Goal: Task Accomplishment & Management: Use online tool/utility

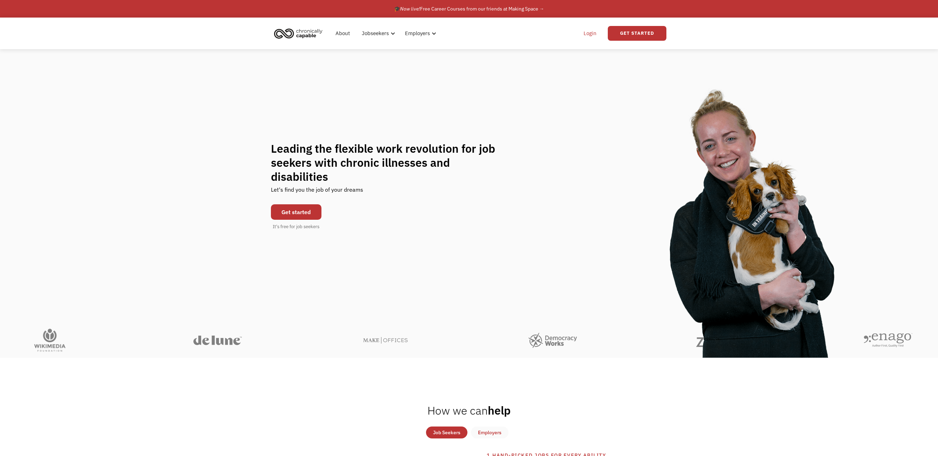
click at [596, 29] on link "Login" at bounding box center [589, 33] width 21 height 22
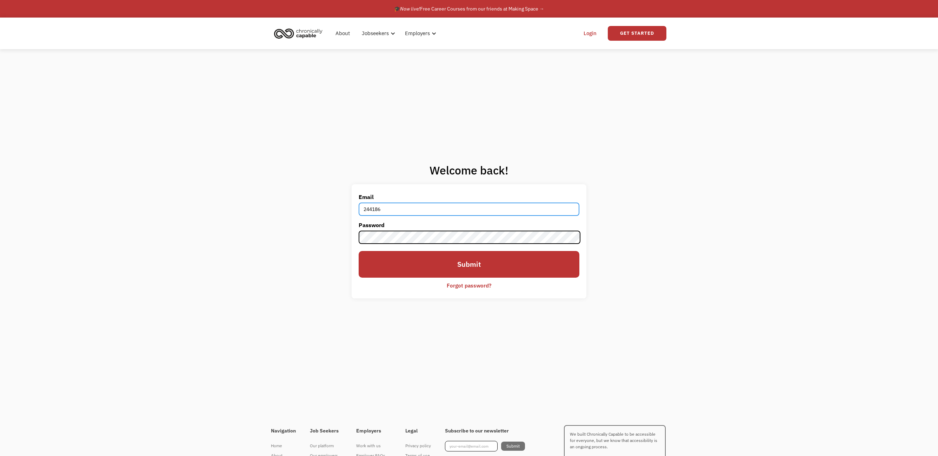
click at [401, 204] on input "244186" at bounding box center [469, 208] width 220 height 13
type input "[EMAIL_ADDRESS][DOMAIN_NAME]"
click at [469, 264] on input "Submit" at bounding box center [469, 264] width 220 height 27
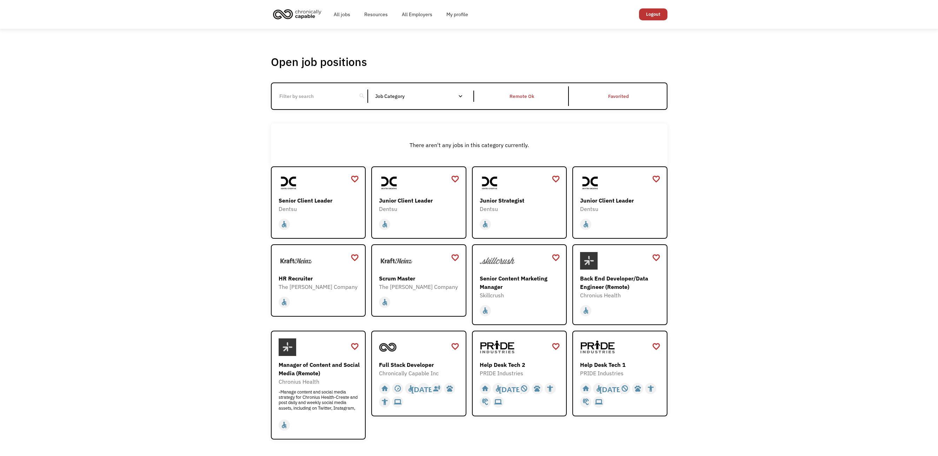
scroll to position [133, 0]
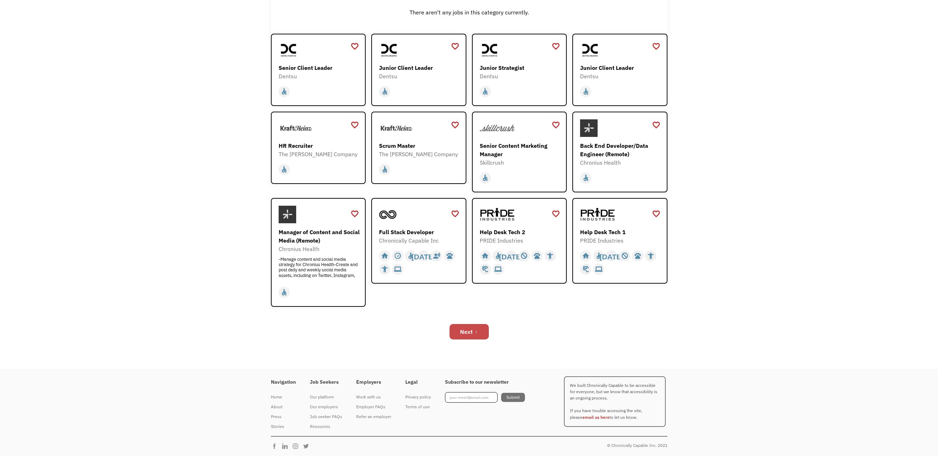
click at [481, 329] on link "Next" at bounding box center [468, 331] width 39 height 15
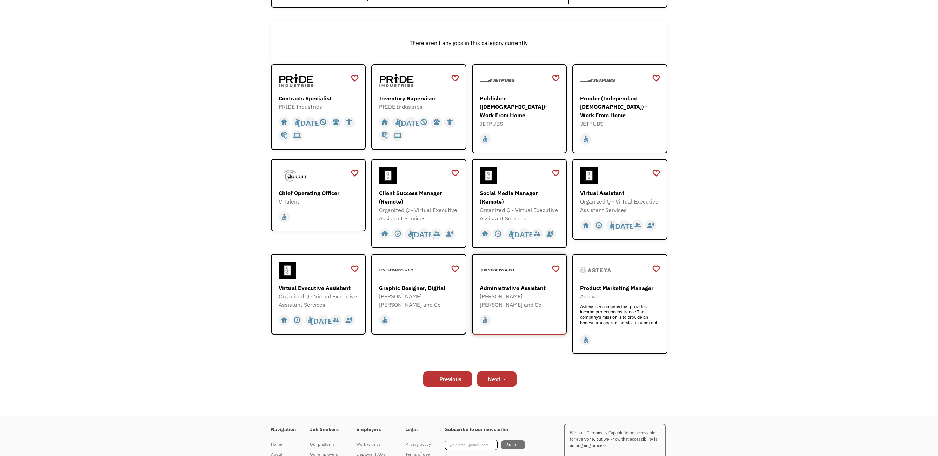
scroll to position [98, 0]
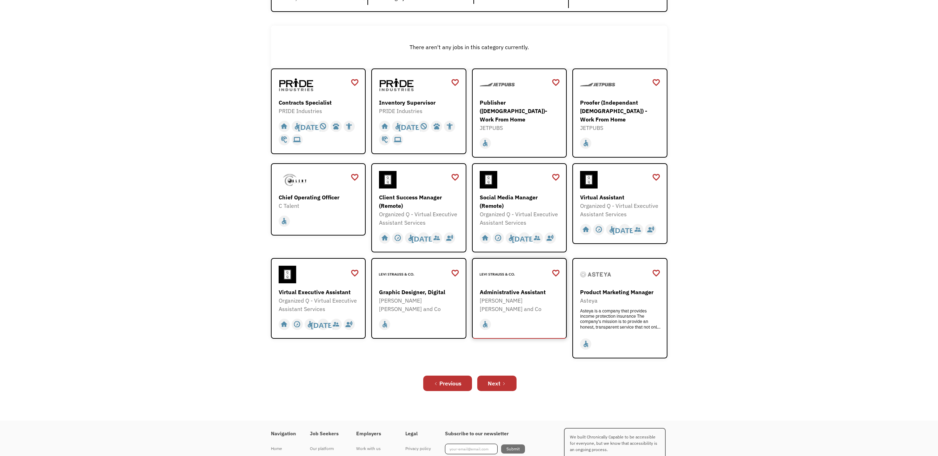
click at [510, 318] on div "home slow_motion_video accessible today not_interested supervisor_account recor…" at bounding box center [520, 324] width 81 height 13
click at [516, 318] on div "home slow_motion_video accessible today not_interested supervisor_account recor…" at bounding box center [520, 324] width 81 height 13
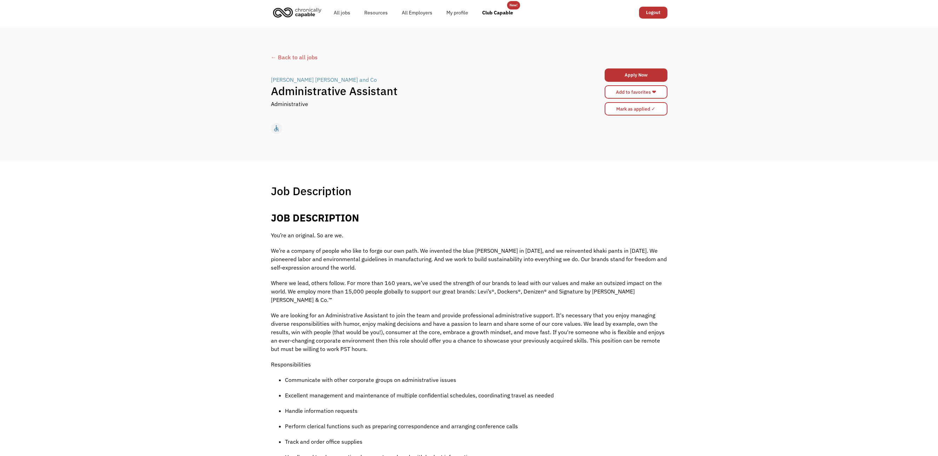
scroll to position [126, 0]
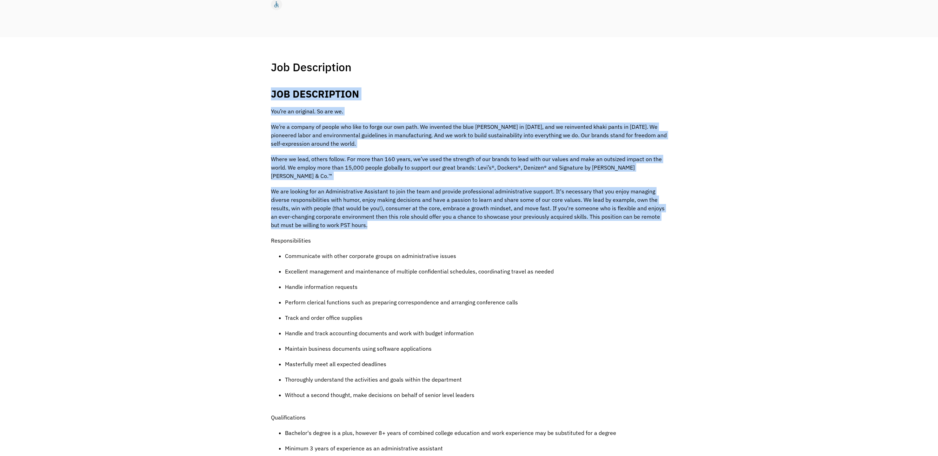
drag, startPoint x: 508, startPoint y: 191, endPoint x: 585, endPoint y: 217, distance: 80.4
click at [581, 214] on div "Job Description Filter using keywords Search JOB DESCRIPTION You’re an original…" at bounding box center [469, 431] width 938 height 789
click at [582, 218] on p "We are looking for an Administrative Assistant to join the team and provide pro…" at bounding box center [469, 208] width 396 height 42
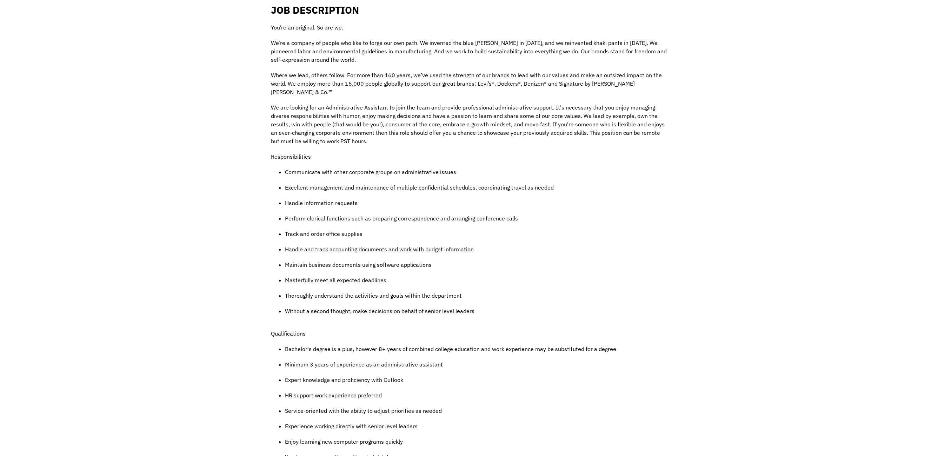
scroll to position [234, 0]
